Goal: Information Seeking & Learning: Learn about a topic

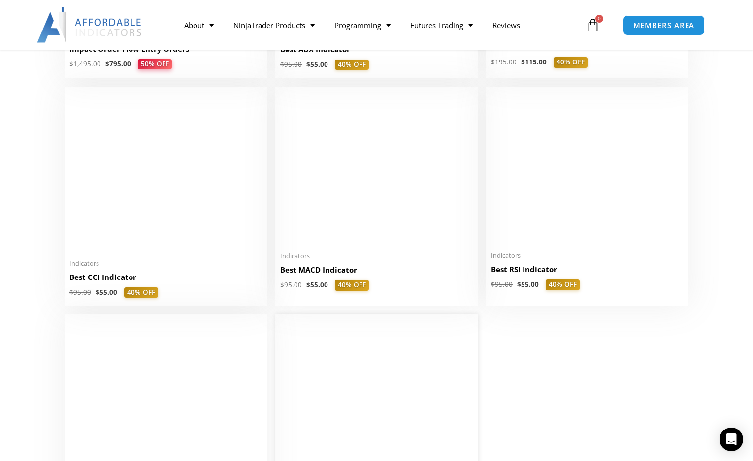
scroll to position [2166, 0]
